Goal: Information Seeking & Learning: Find specific fact

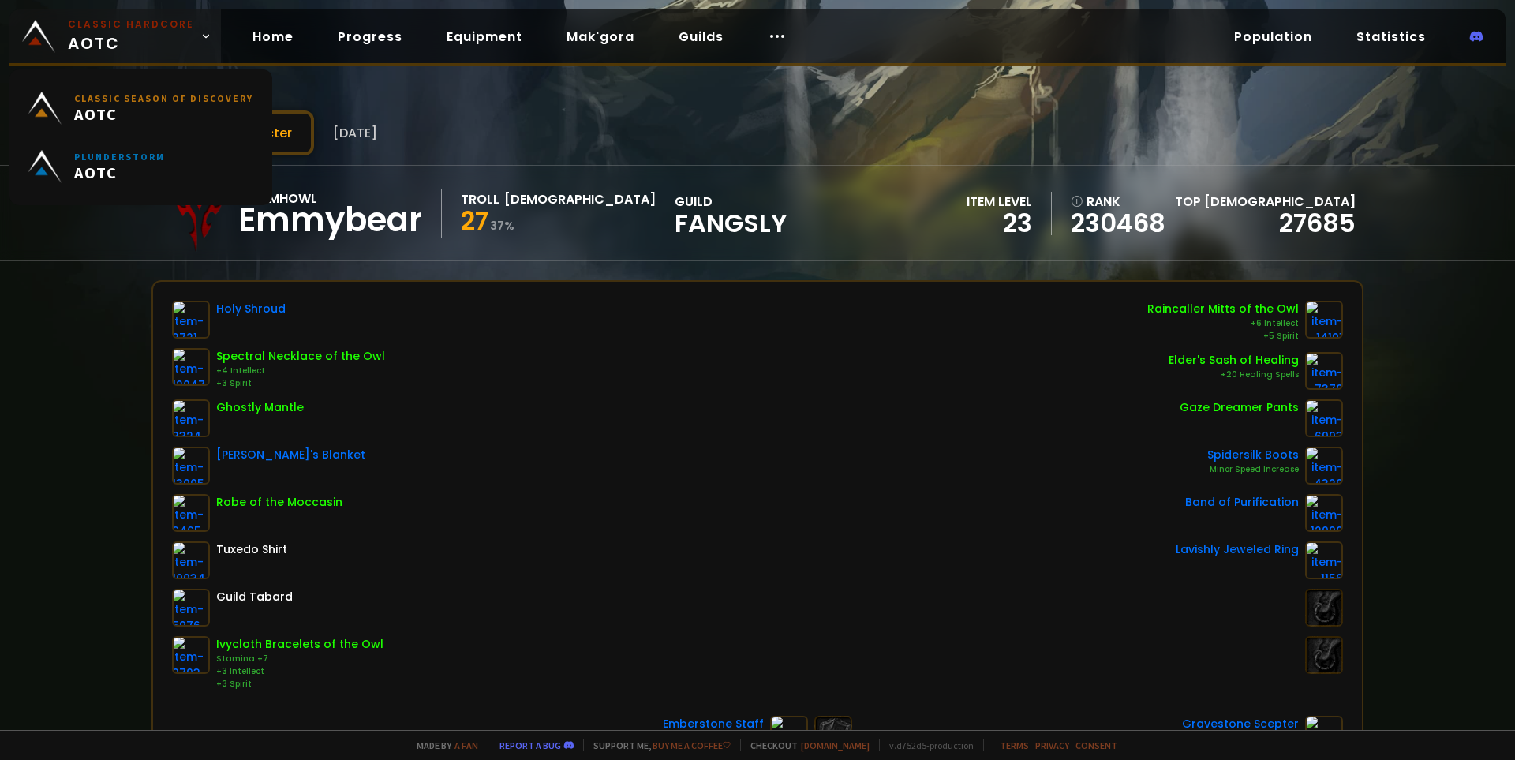
click at [131, 44] on span "Classic Hardcore AOTC" at bounding box center [131, 36] width 126 height 38
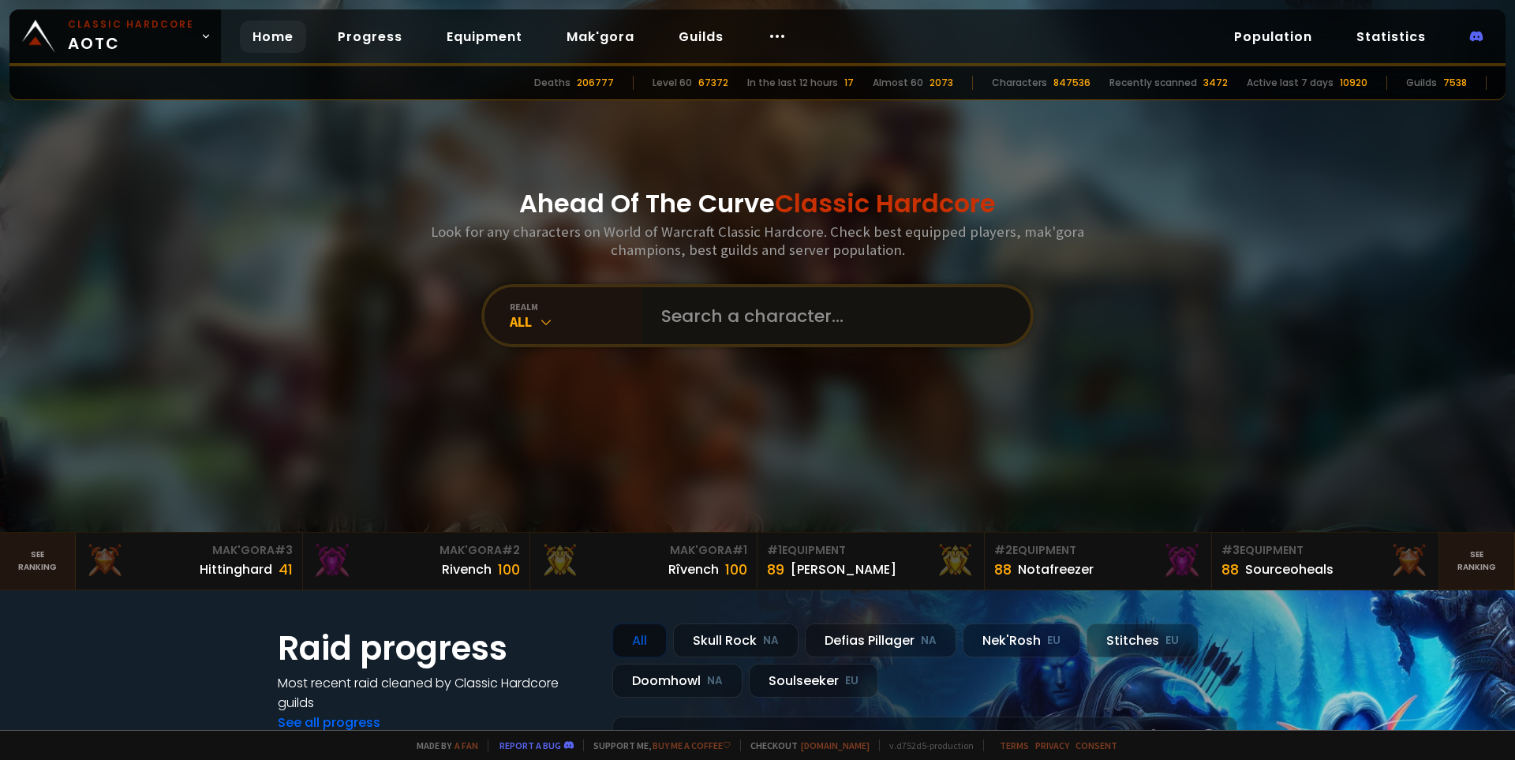
click at [761, 314] on input "text" at bounding box center [832, 315] width 360 height 57
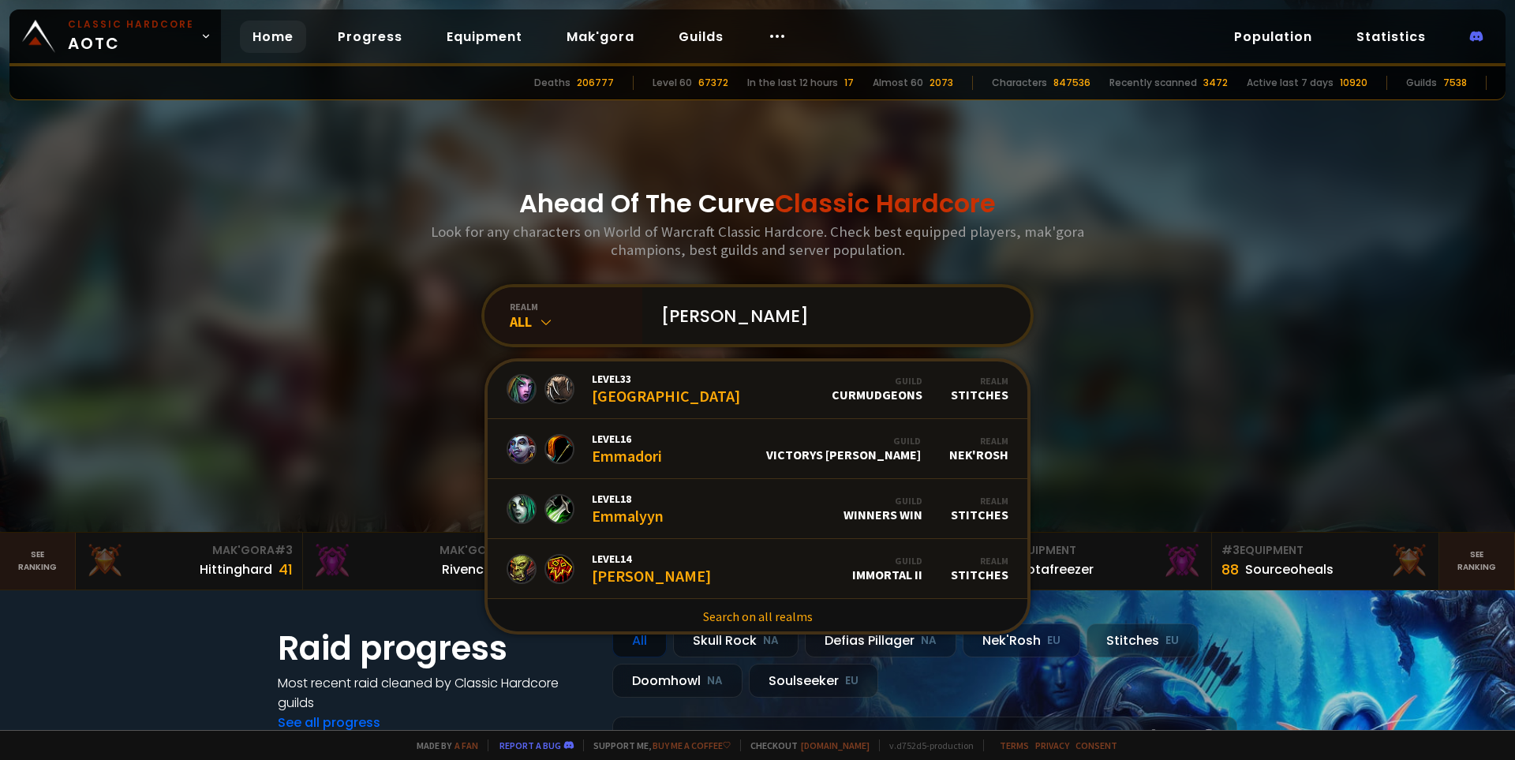
scroll to position [964, 0]
type input "[PERSON_NAME]"
click at [752, 613] on link "Search on all realms" at bounding box center [758, 613] width 540 height 35
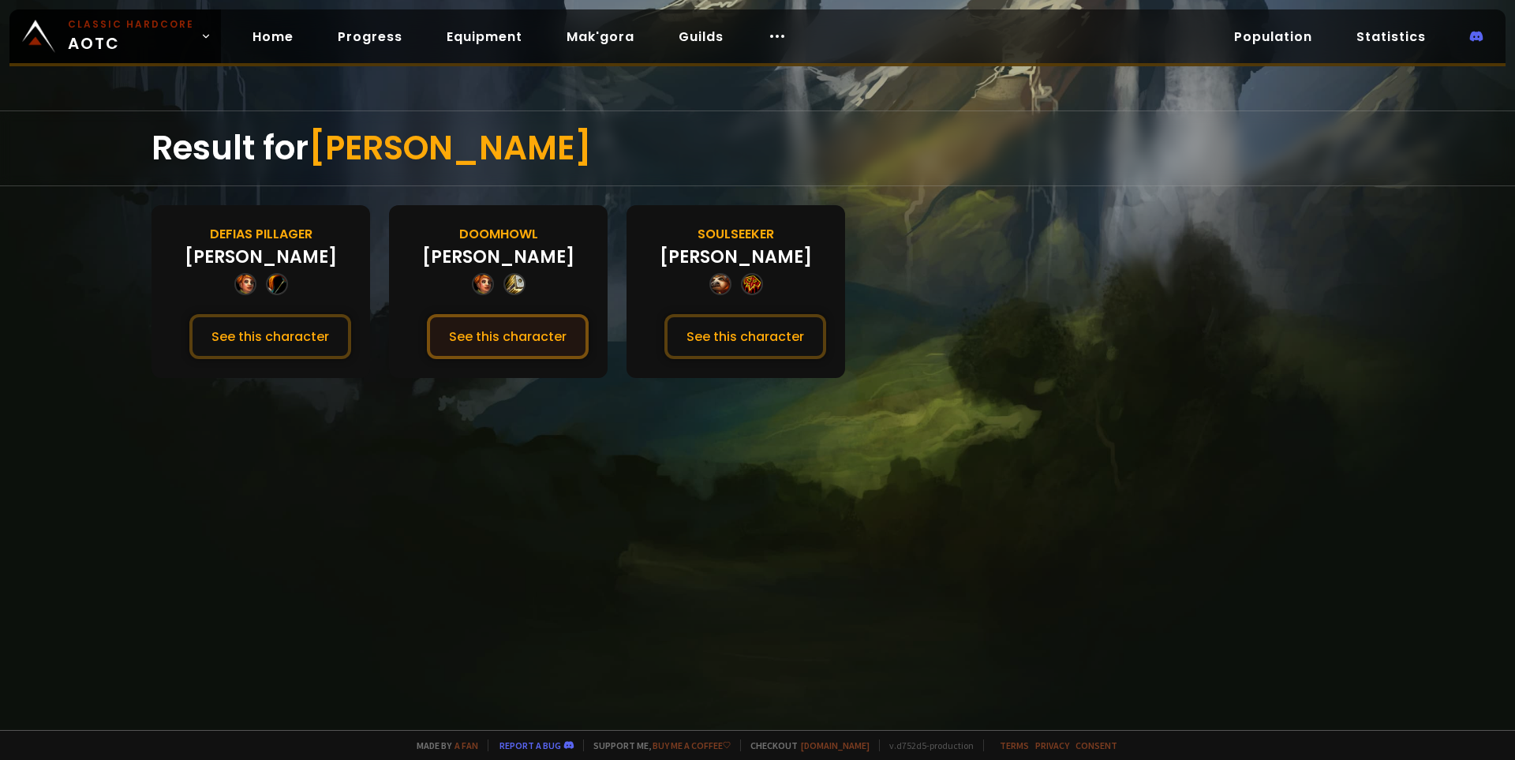
click at [494, 337] on button "See this character" at bounding box center [508, 336] width 162 height 45
click at [294, 327] on button "See this character" at bounding box center [270, 336] width 162 height 45
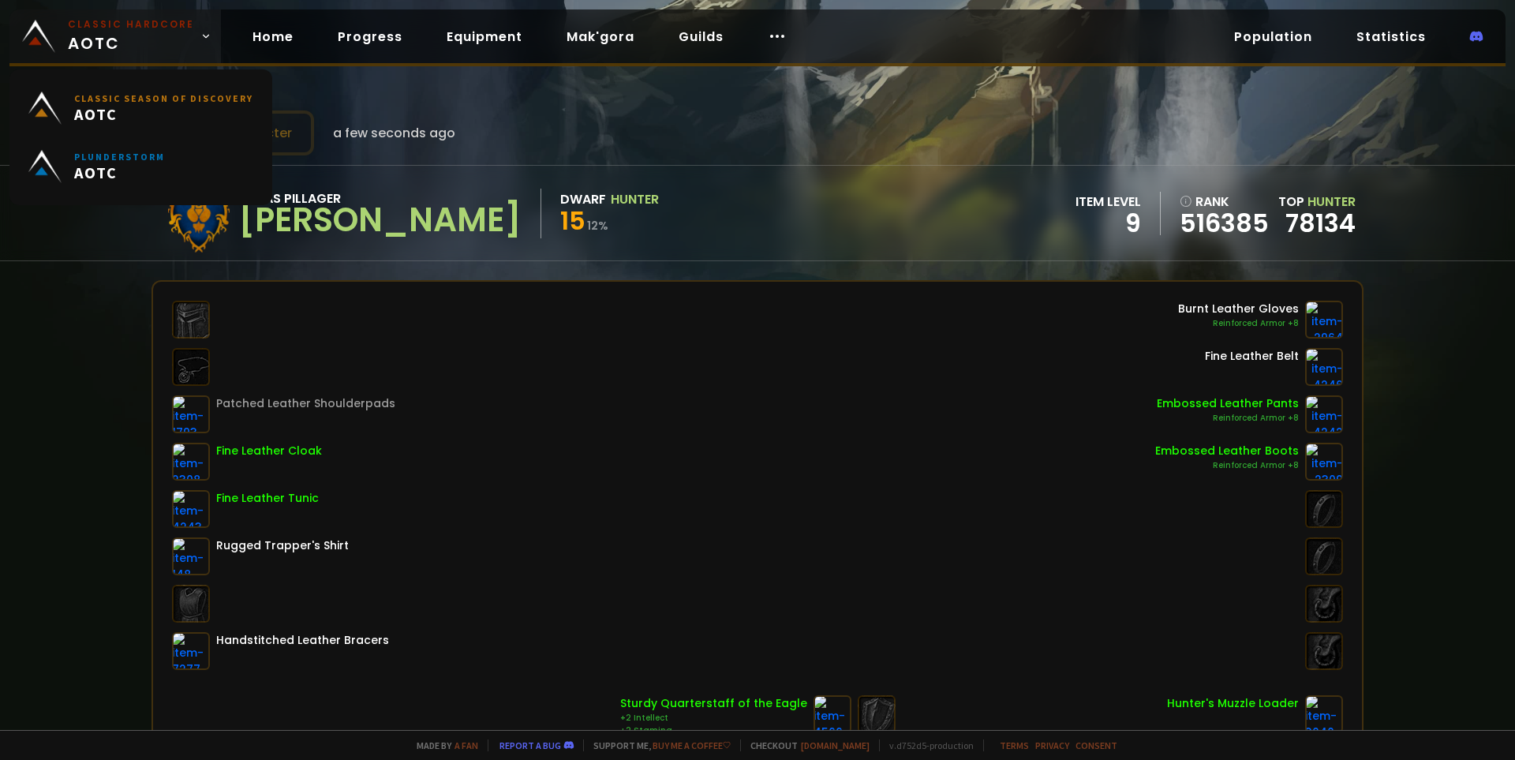
click at [119, 28] on small "Classic Hardcore" at bounding box center [131, 24] width 126 height 14
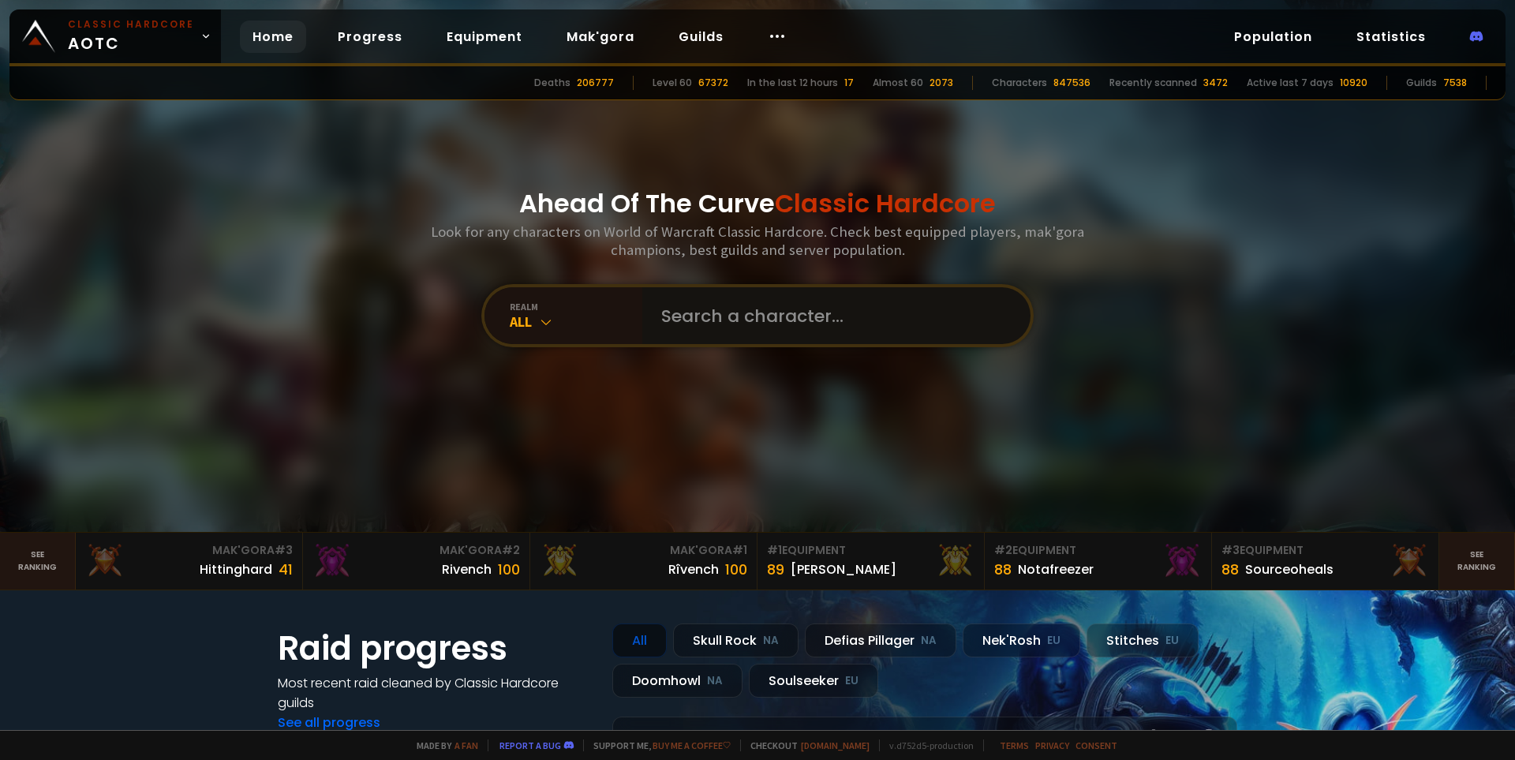
click at [738, 320] on input "text" at bounding box center [832, 315] width 360 height 57
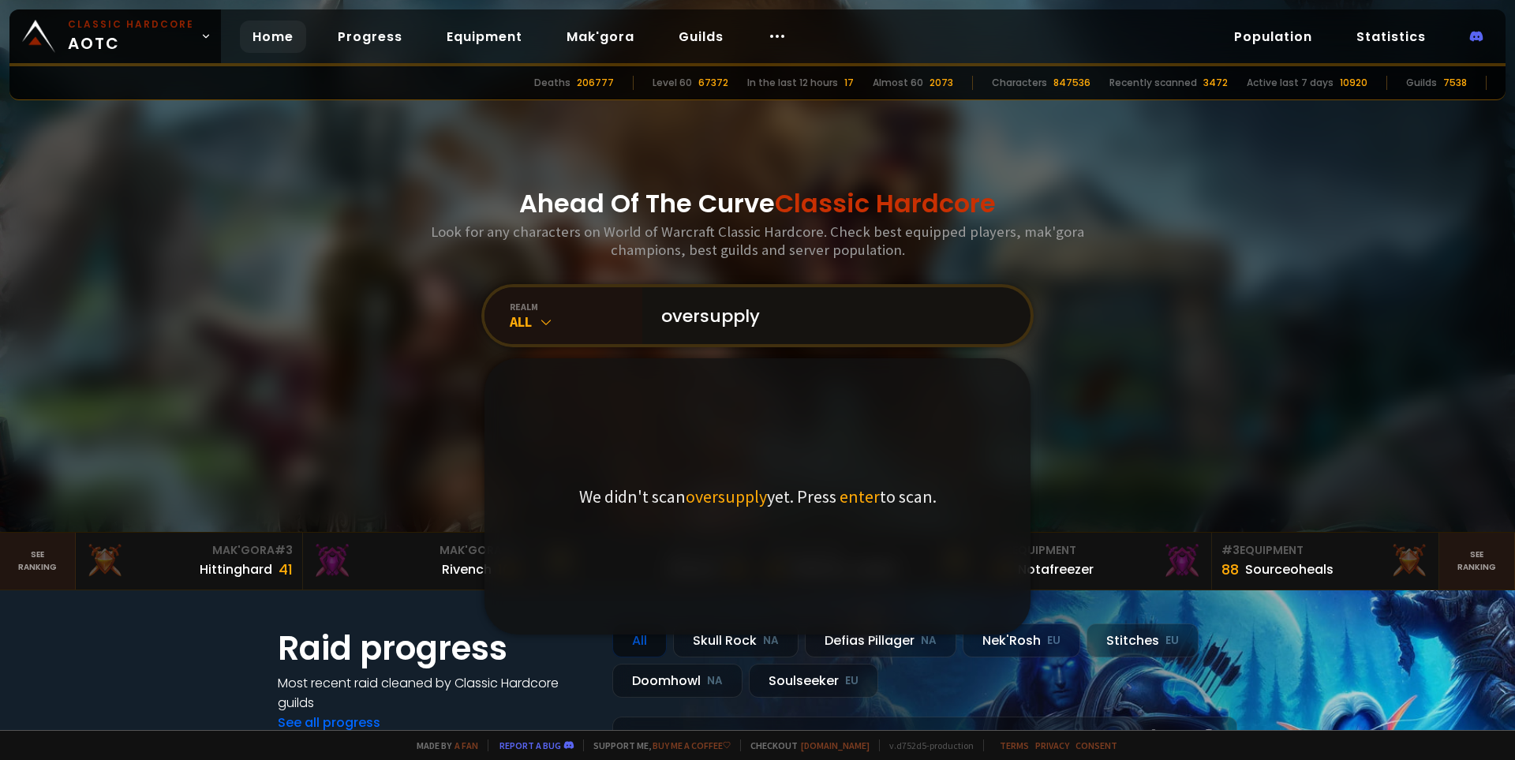
type input "oversupply"
click at [856, 495] on span "enter" at bounding box center [859, 496] width 40 height 22
click at [821, 323] on input "oversupply" at bounding box center [832, 315] width 360 height 57
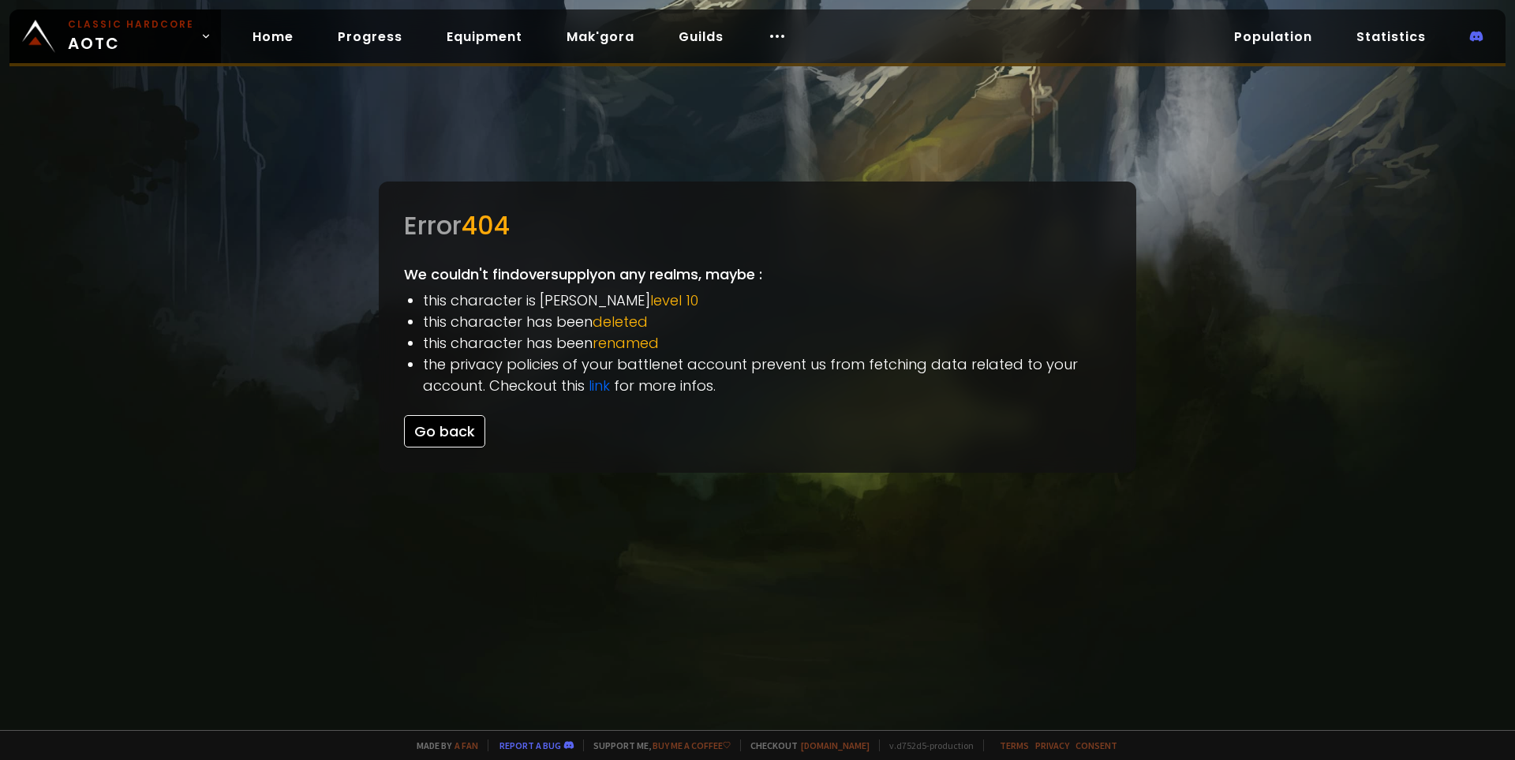
click at [432, 428] on button "Go back" at bounding box center [444, 431] width 81 height 32
